Goal: Task Accomplishment & Management: Use online tool/utility

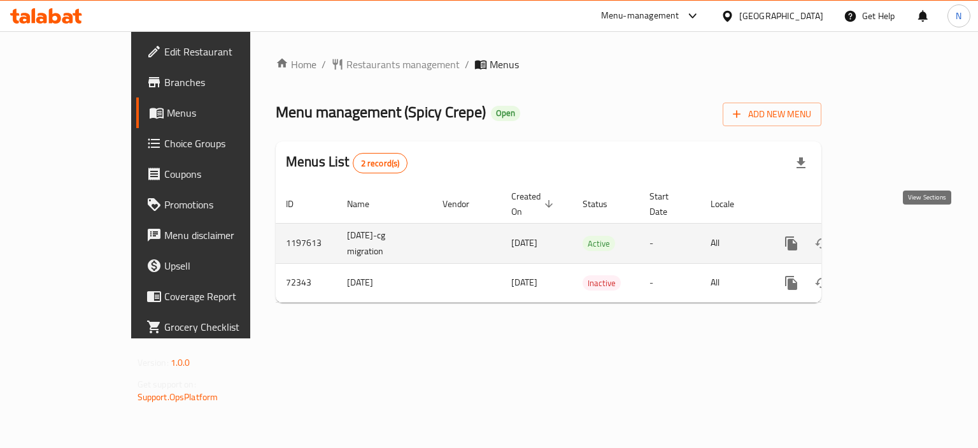
click at [889, 238] on icon "enhanced table" at bounding box center [882, 243] width 11 height 11
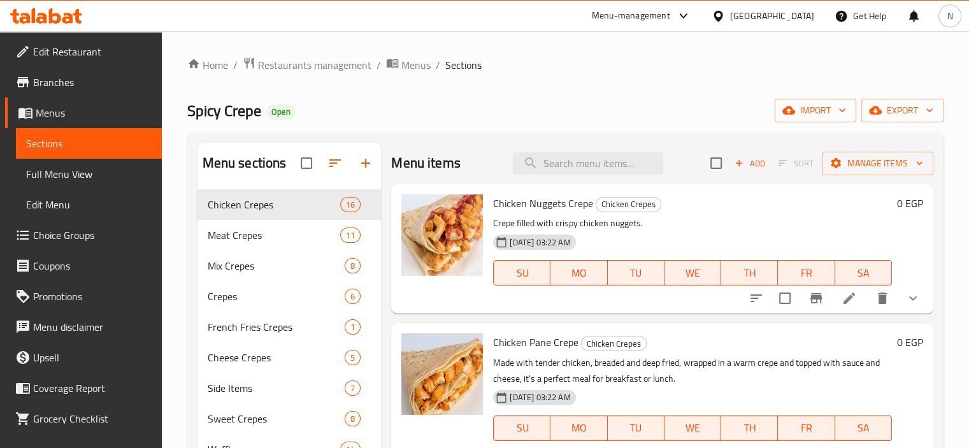
click at [847, 150] on div "Add Sort Manage items" at bounding box center [821, 163] width 223 height 27
click at [844, 156] on span "Manage items" at bounding box center [877, 163] width 91 height 16
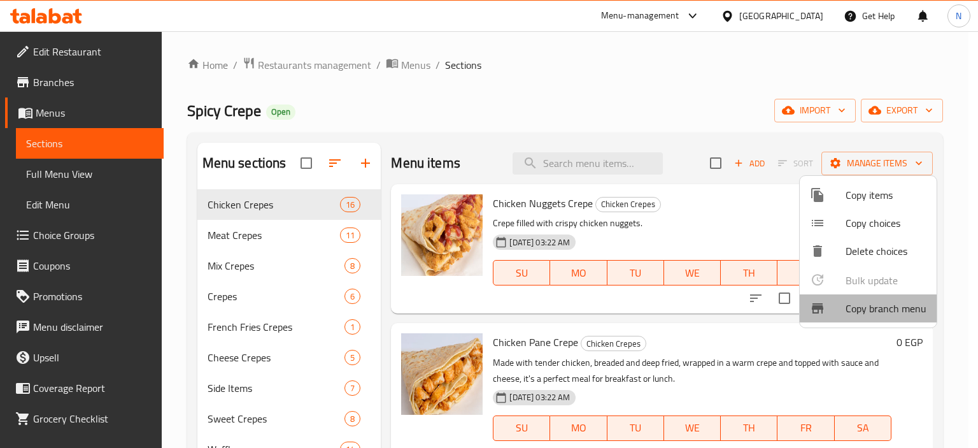
click at [851, 318] on li "Copy branch menu" at bounding box center [868, 308] width 137 height 28
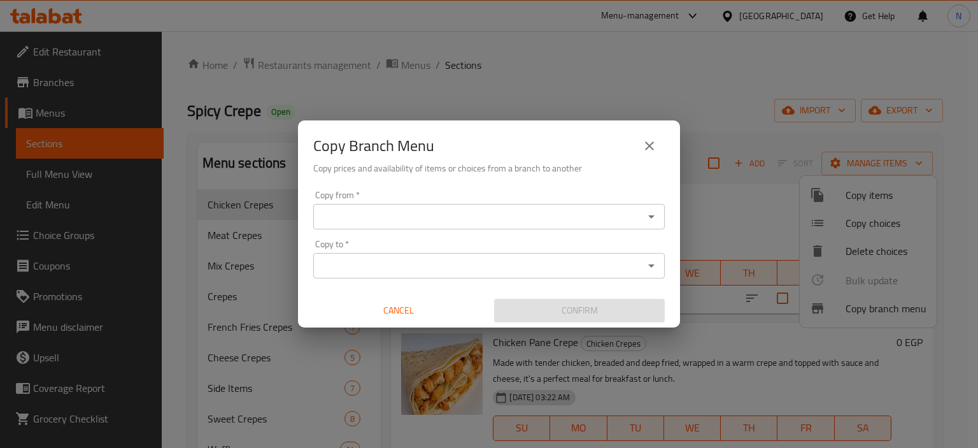
click at [486, 224] on input "Copy from   *" at bounding box center [478, 217] width 323 height 18
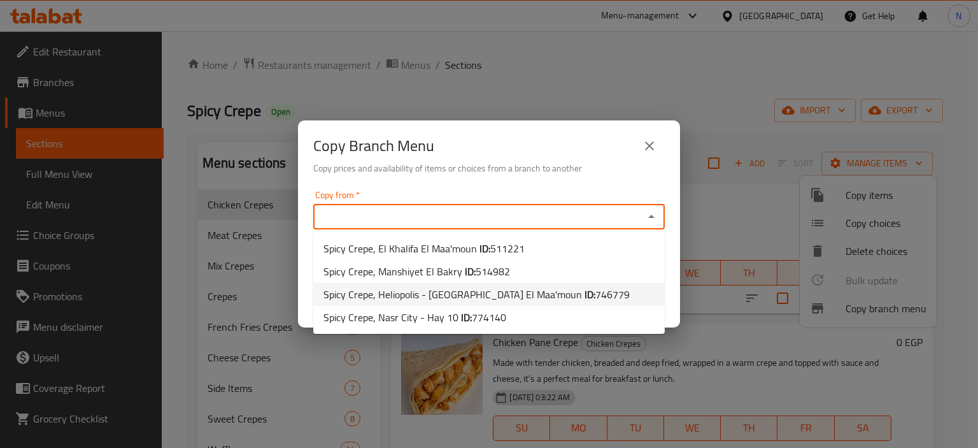
click at [438, 301] on span "Spicy Crepe, Heliopolis - [GEOGRAPHIC_DATA] El Maa'moun ID: 746779" at bounding box center [476, 294] width 306 height 15
type input "Spicy Crepe, Heliopolis - [GEOGRAPHIC_DATA] El Maa'moun"
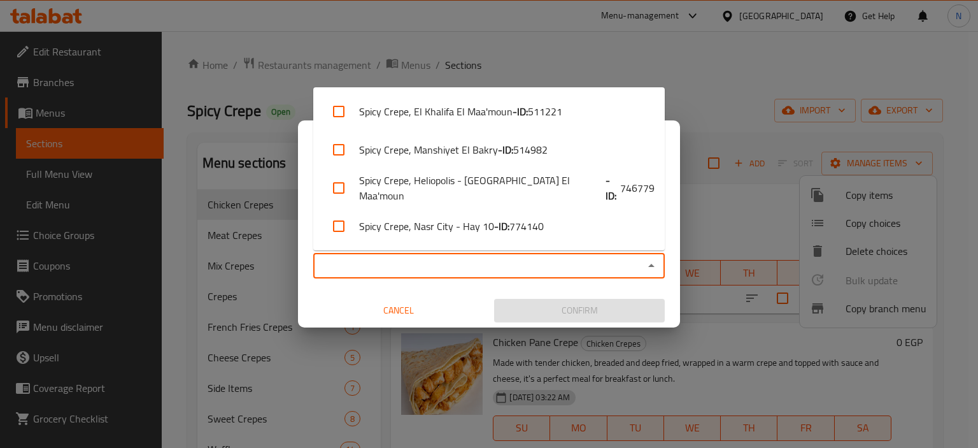
click at [461, 272] on input "Copy to   *" at bounding box center [478, 266] width 323 height 18
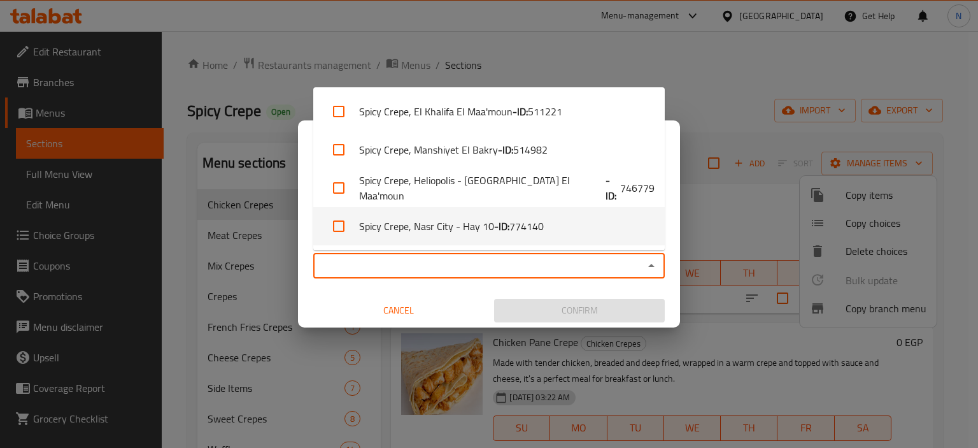
click at [453, 239] on li "Spicy Crepe, Nasr City - Hay 10 - ID: 774140" at bounding box center [488, 226] width 351 height 38
checkbox input "true"
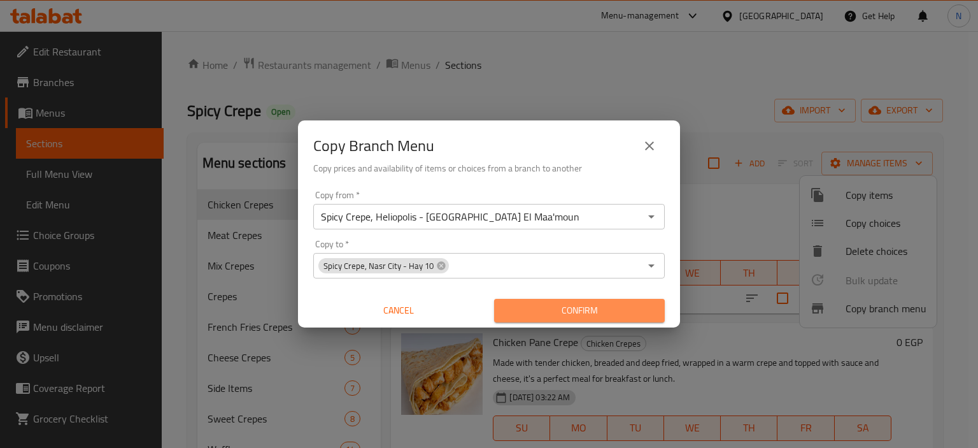
click at [536, 306] on span "Confirm" at bounding box center [579, 310] width 150 height 16
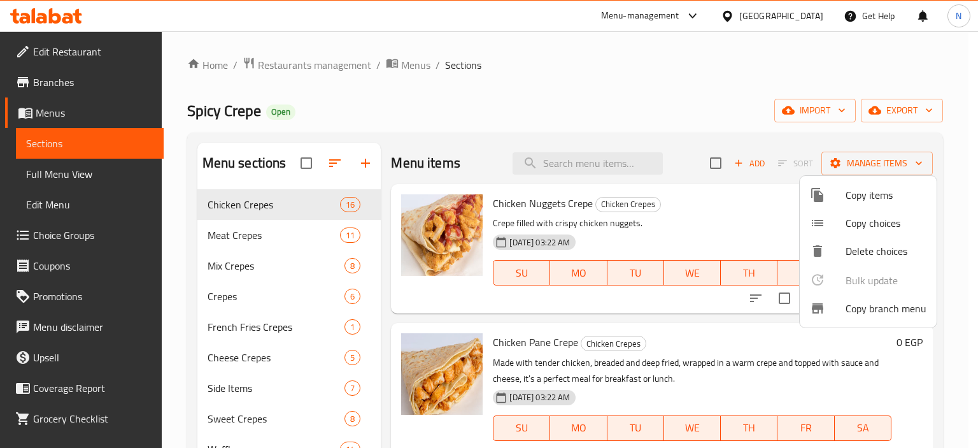
click at [61, 75] on div at bounding box center [489, 224] width 978 height 448
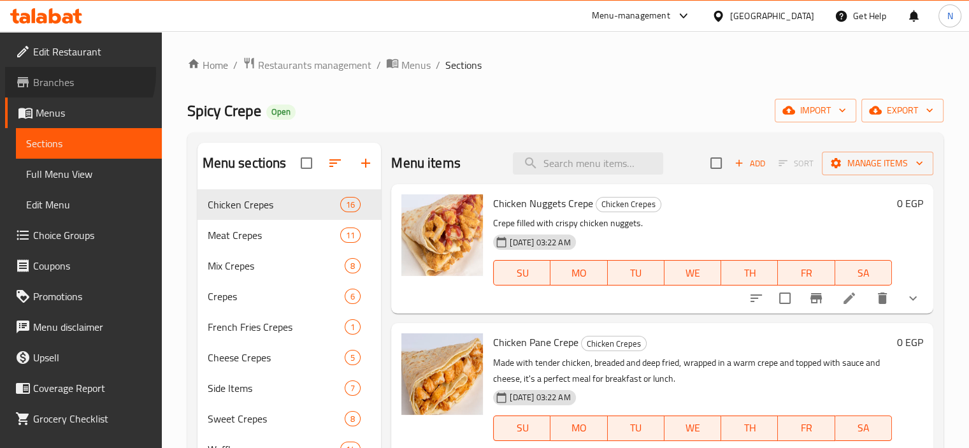
click at [66, 75] on span "Branches" at bounding box center [92, 82] width 118 height 15
